Goal: Transaction & Acquisition: Purchase product/service

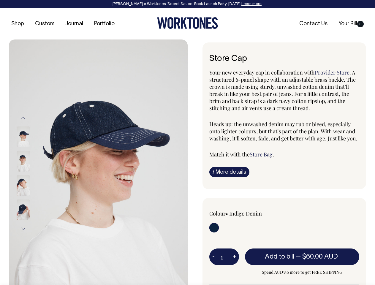
click at [98, 162] on img at bounding box center [98, 173] width 179 height 268
click at [31, 173] on div at bounding box center [31, 185] width 30 height 24
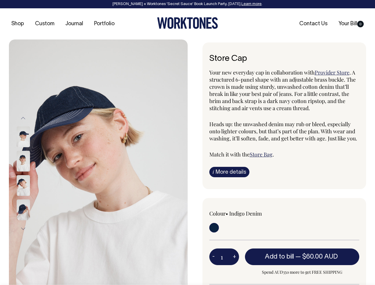
click at [23, 118] on button "Previous" at bounding box center [23, 118] width 9 height 13
click at [31, 198] on div at bounding box center [31, 210] width 30 height 24
click at [23, 229] on button "Next" at bounding box center [23, 228] width 9 height 13
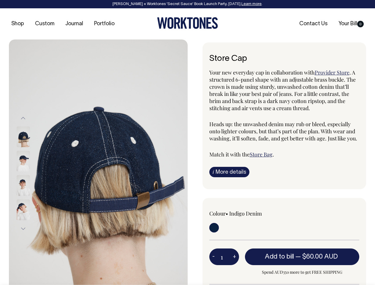
click at [214, 257] on button "-" at bounding box center [213, 257] width 8 height 12
click at [234, 257] on button "+" at bounding box center [234, 257] width 9 height 12
type input "2"
click at [302, 257] on span "— $60.00 AUD" at bounding box center [318, 257] width 44 height 6
